Goal: Transaction & Acquisition: Book appointment/travel/reservation

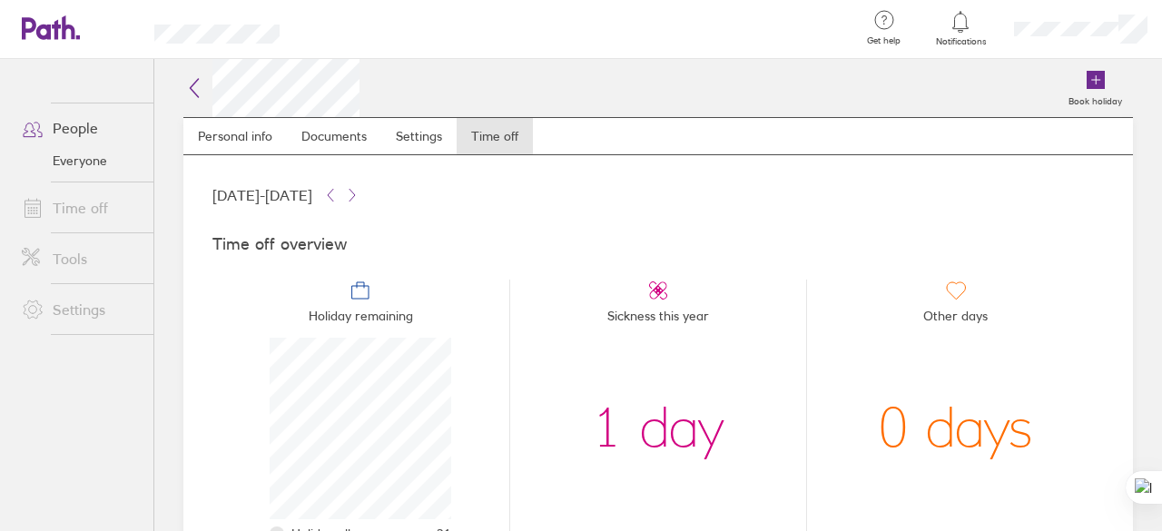
scroll to position [182, 182]
click at [1087, 87] on icon at bounding box center [1096, 80] width 18 height 18
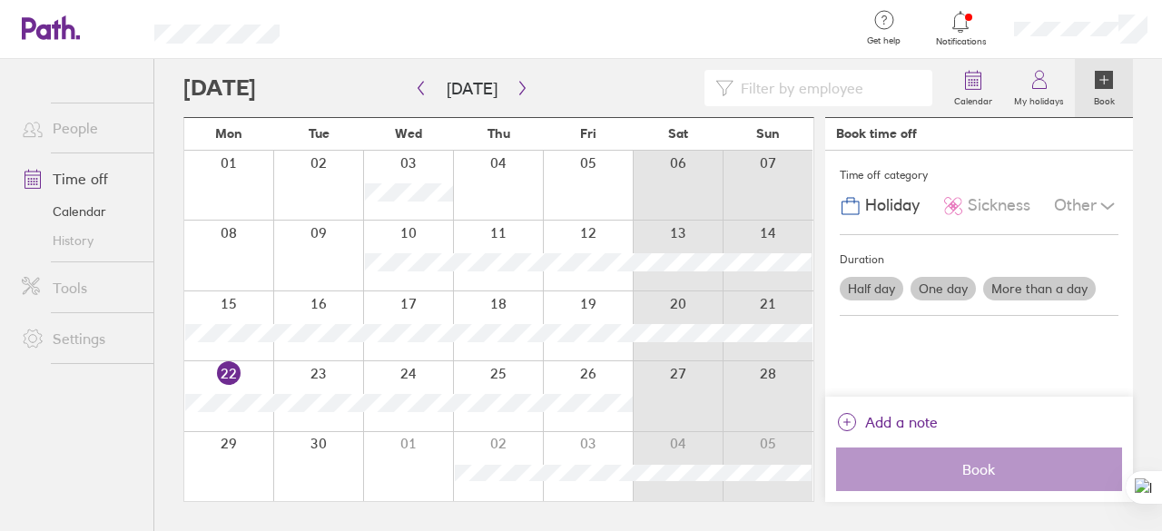
click at [943, 282] on label "One day" at bounding box center [943, 289] width 65 height 24
click at [0, 0] on input "One day" at bounding box center [0, 0] width 0 height 0
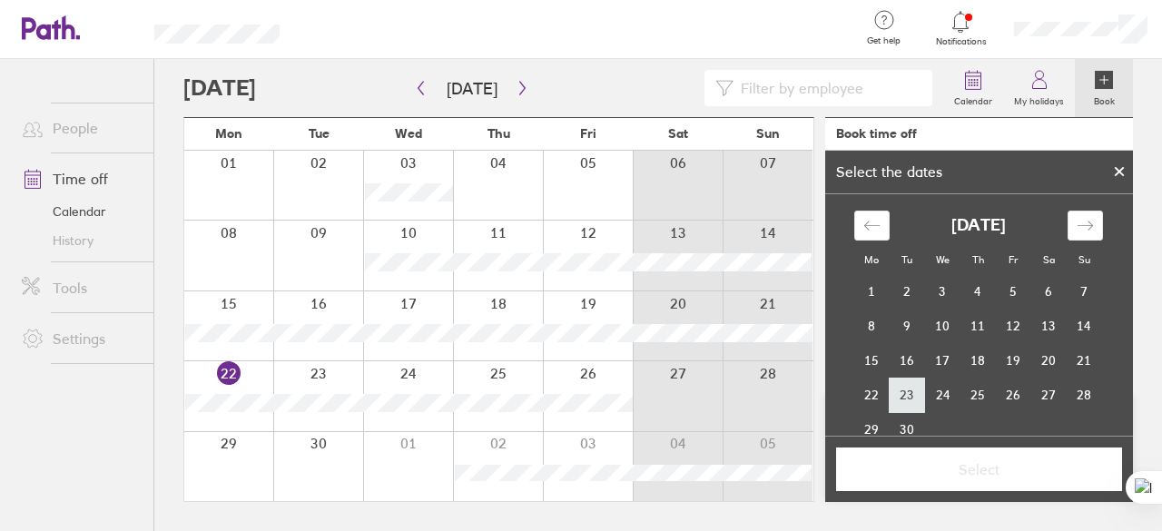
click at [902, 395] on td "23" at bounding box center [907, 395] width 35 height 35
click at [995, 469] on span "Select" at bounding box center [979, 469] width 261 height 16
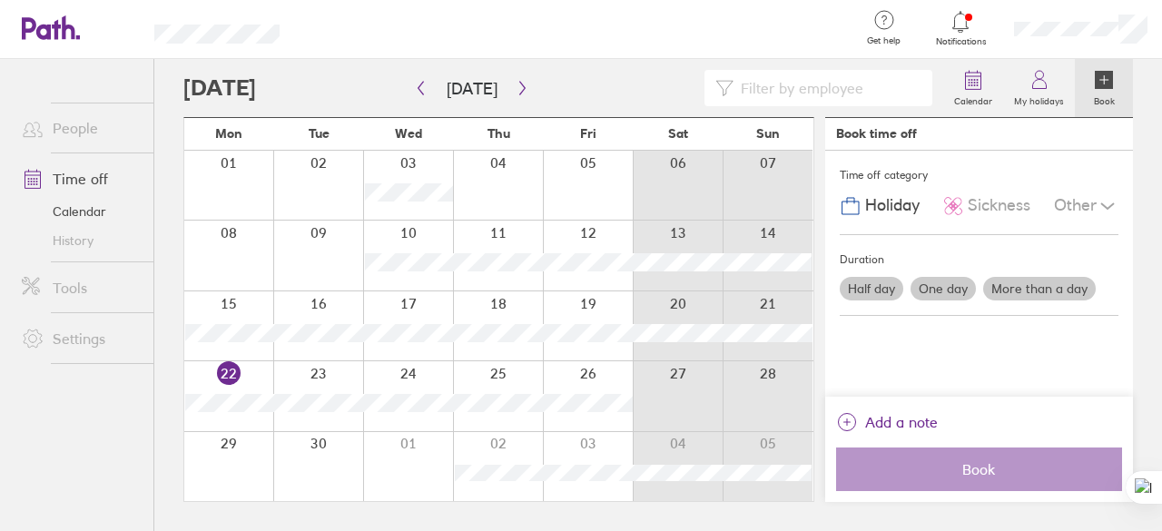
click at [948, 281] on label "One day" at bounding box center [943, 289] width 65 height 24
click at [0, 0] on input "One day" at bounding box center [0, 0] width 0 height 0
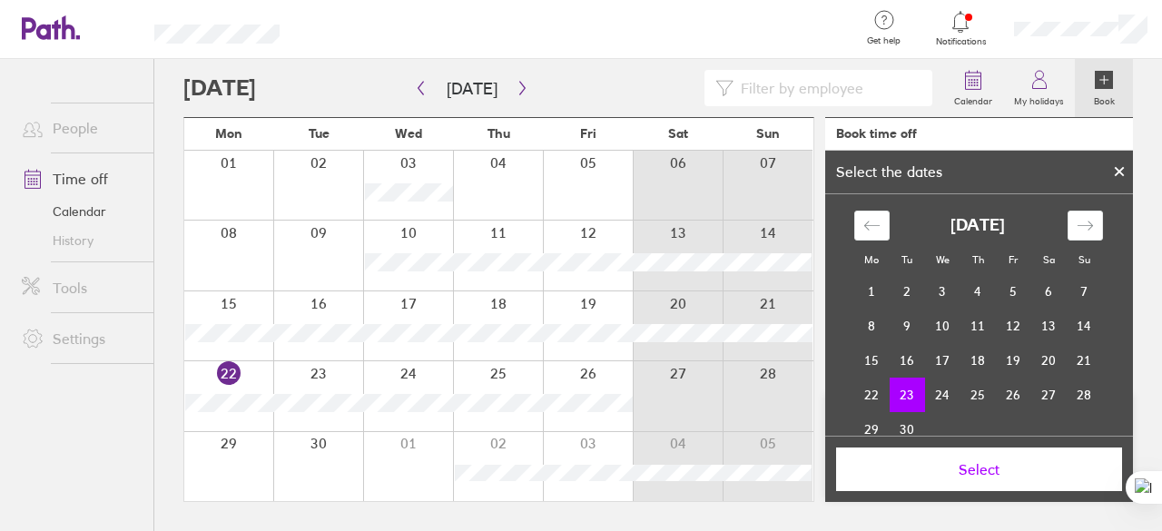
click at [902, 397] on td "23" at bounding box center [907, 395] width 35 height 35
click at [961, 470] on span "Select" at bounding box center [979, 469] width 261 height 16
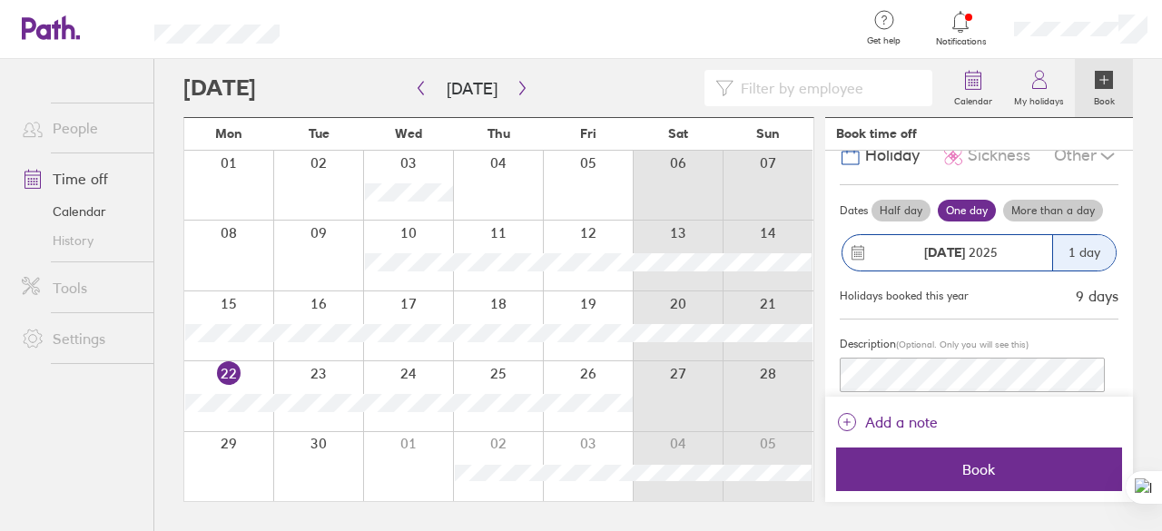
scroll to position [76, 0]
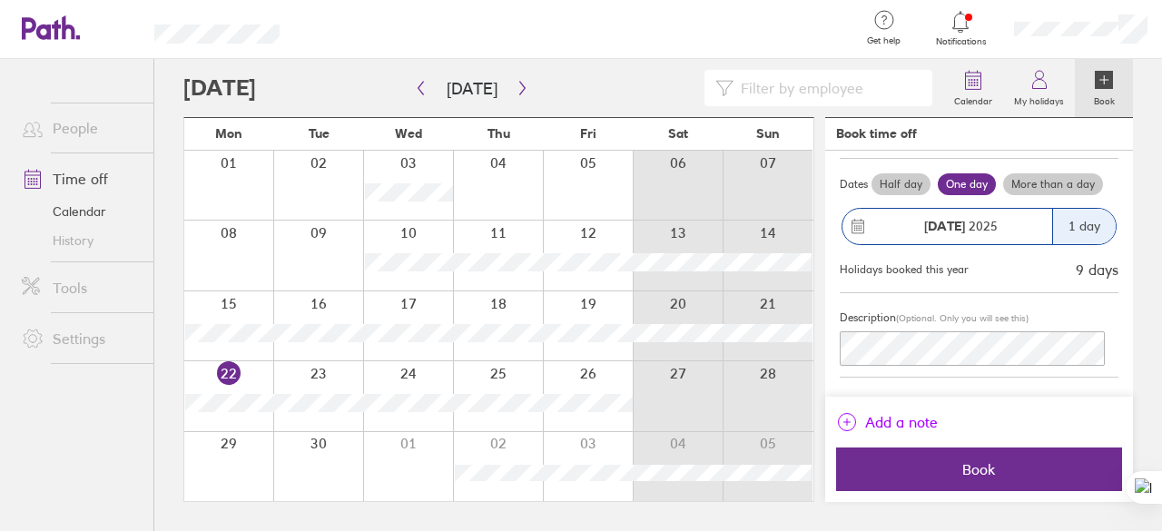
click at [906, 419] on span "Add a note" at bounding box center [901, 422] width 73 height 29
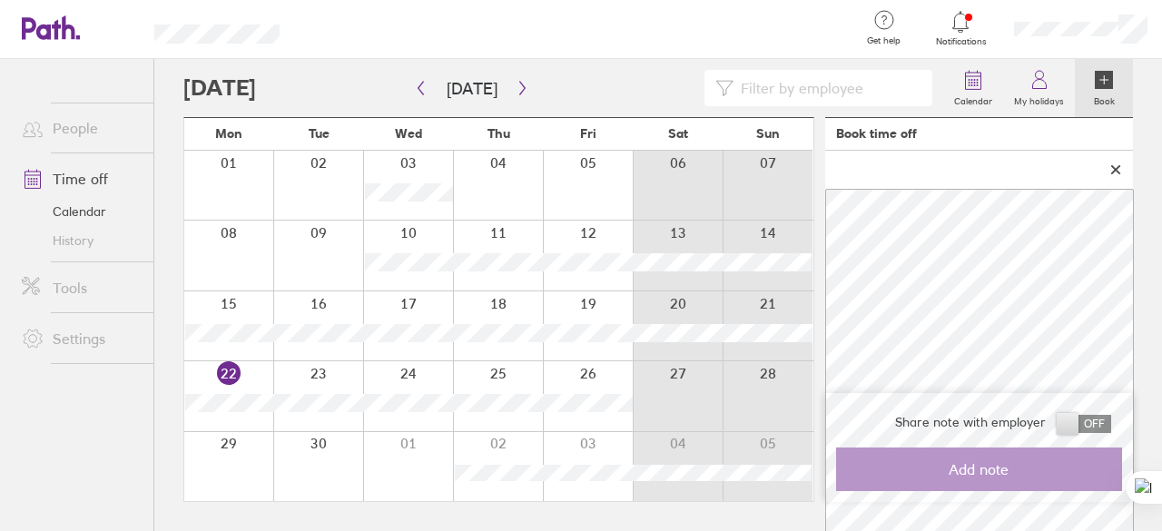
click at [1110, 170] on icon at bounding box center [1115, 169] width 13 height 11
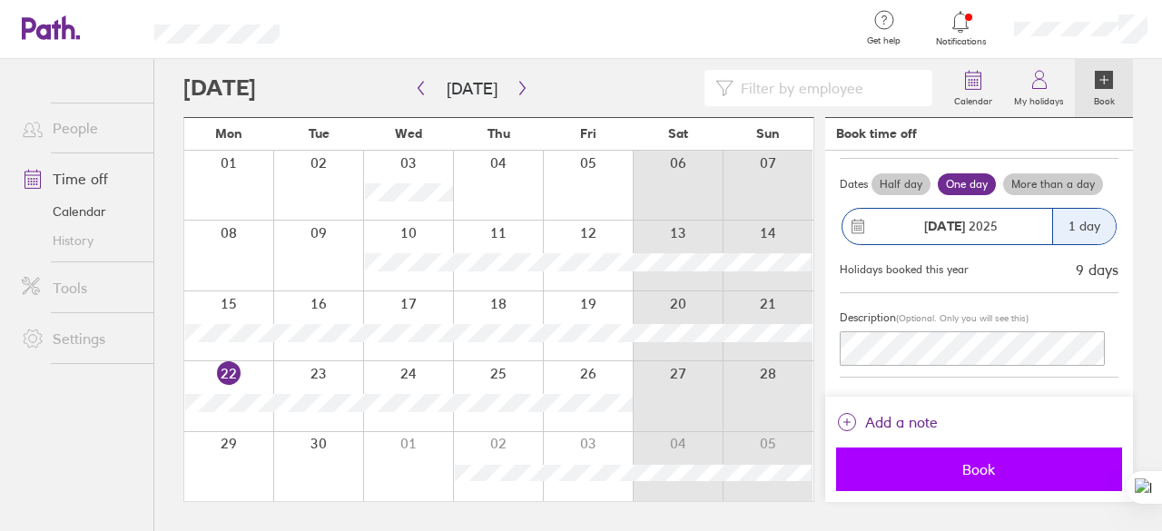
click at [968, 474] on span "Book" at bounding box center [979, 469] width 261 height 16
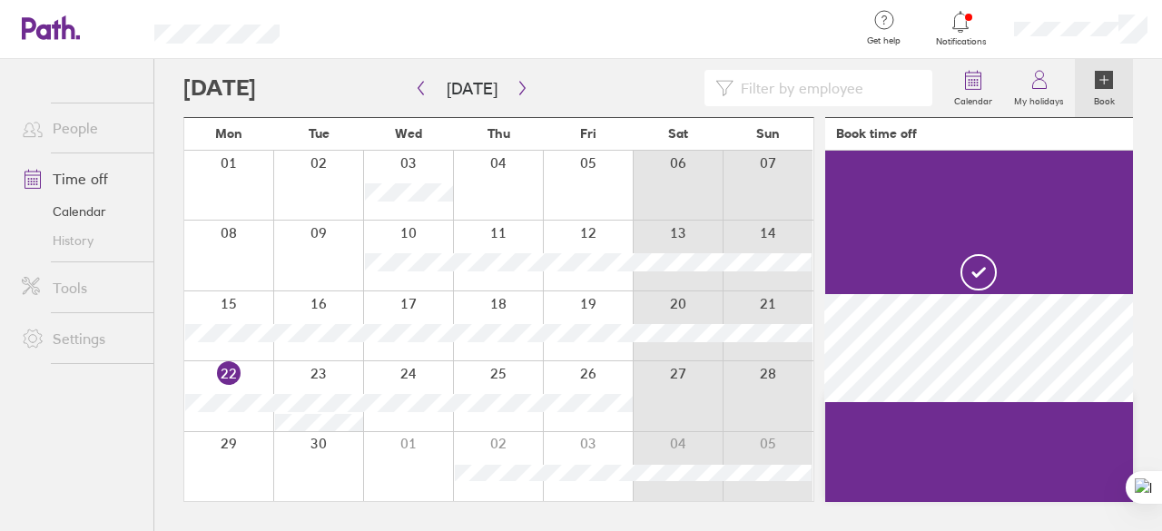
scroll to position [0, 0]
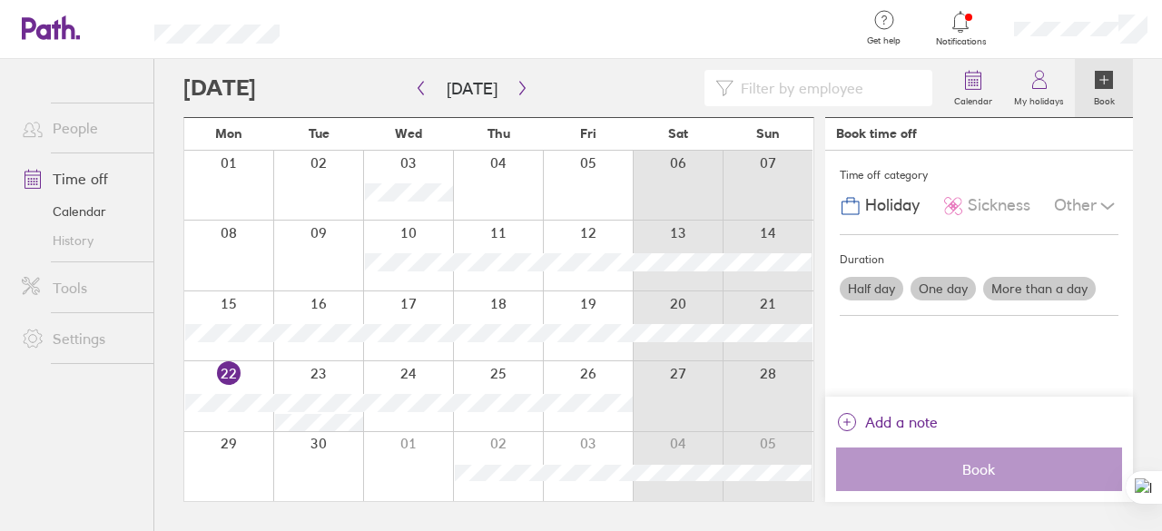
click at [971, 35] on link "Notifications" at bounding box center [961, 28] width 59 height 38
